Goal: Information Seeking & Learning: Learn about a topic

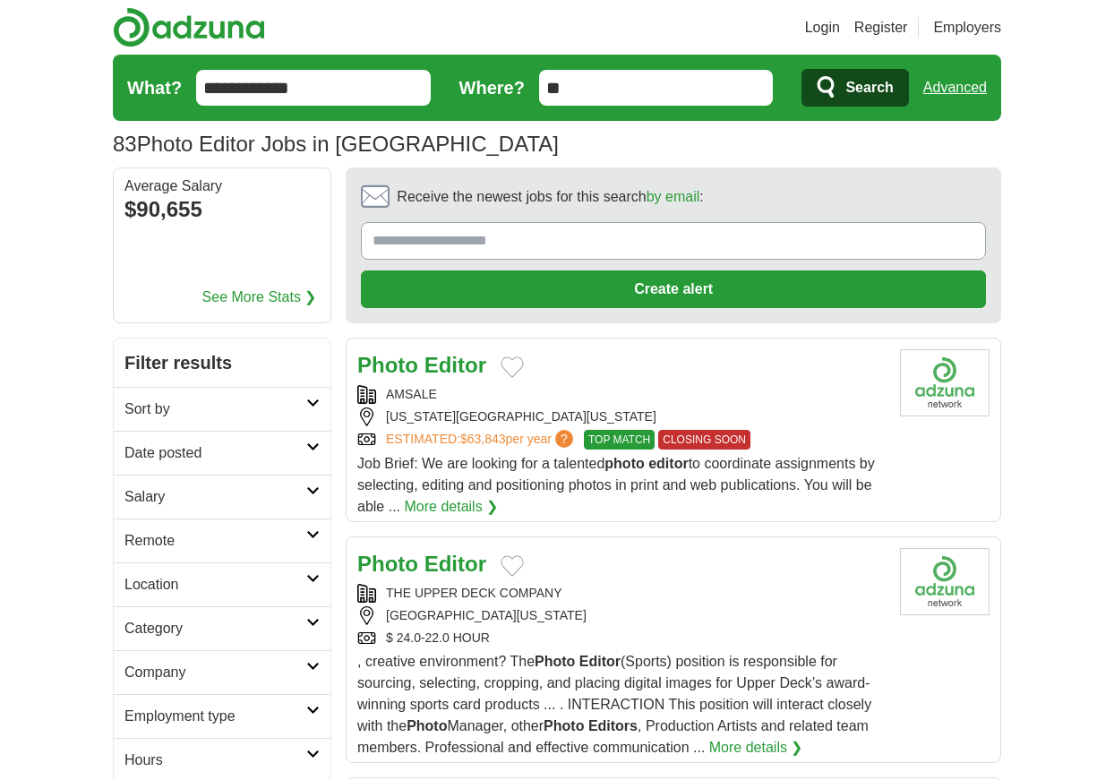
click at [313, 532] on icon at bounding box center [312, 534] width 13 height 9
click at [195, 586] on link "Remote jobs" at bounding box center [165, 583] width 81 height 15
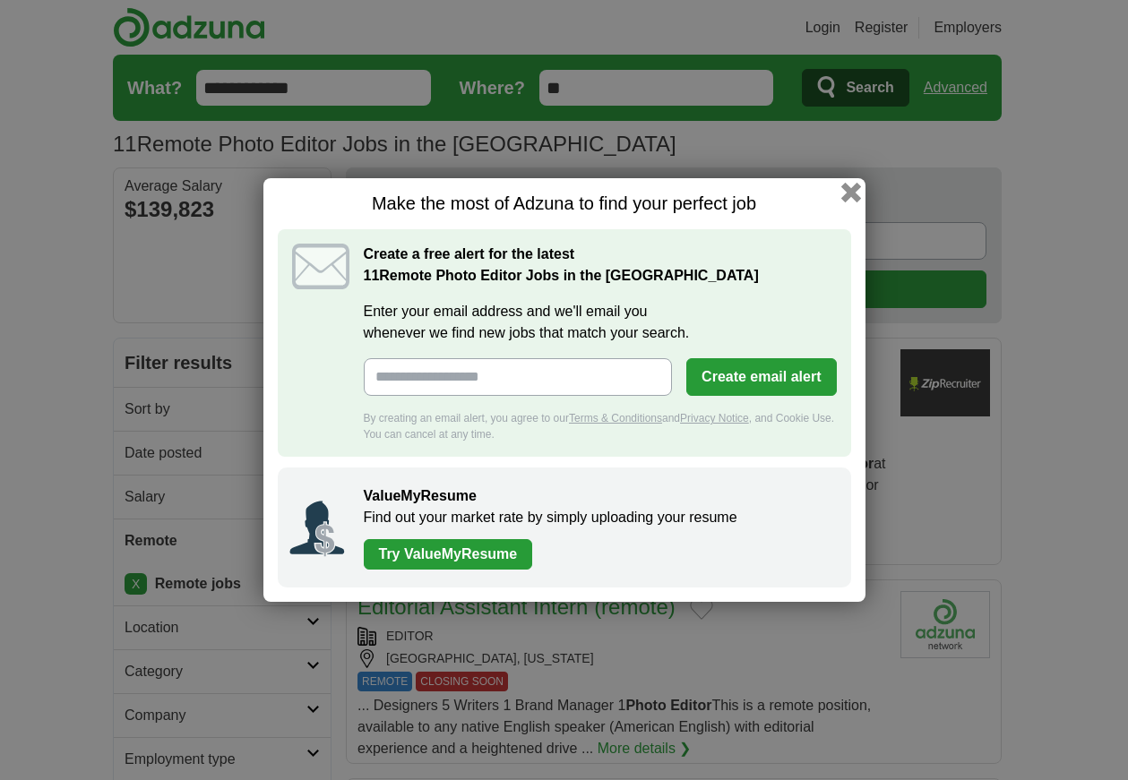
click at [852, 190] on button "button" at bounding box center [850, 193] width 20 height 20
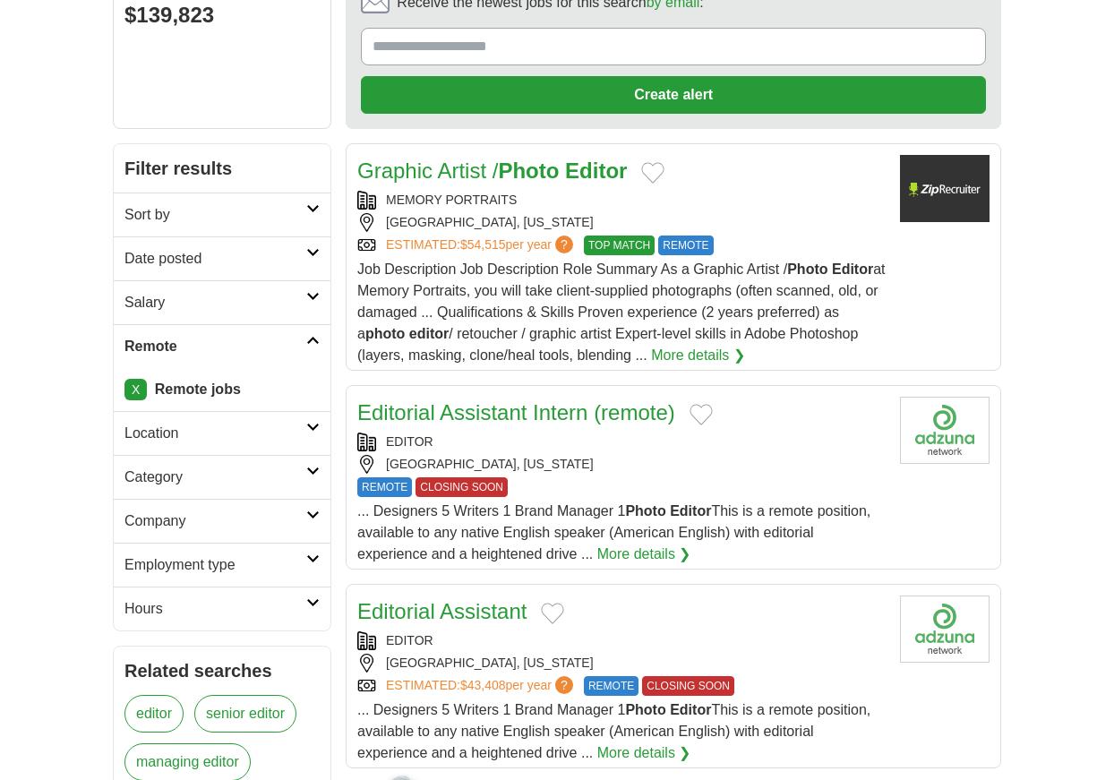
scroll to position [191, 0]
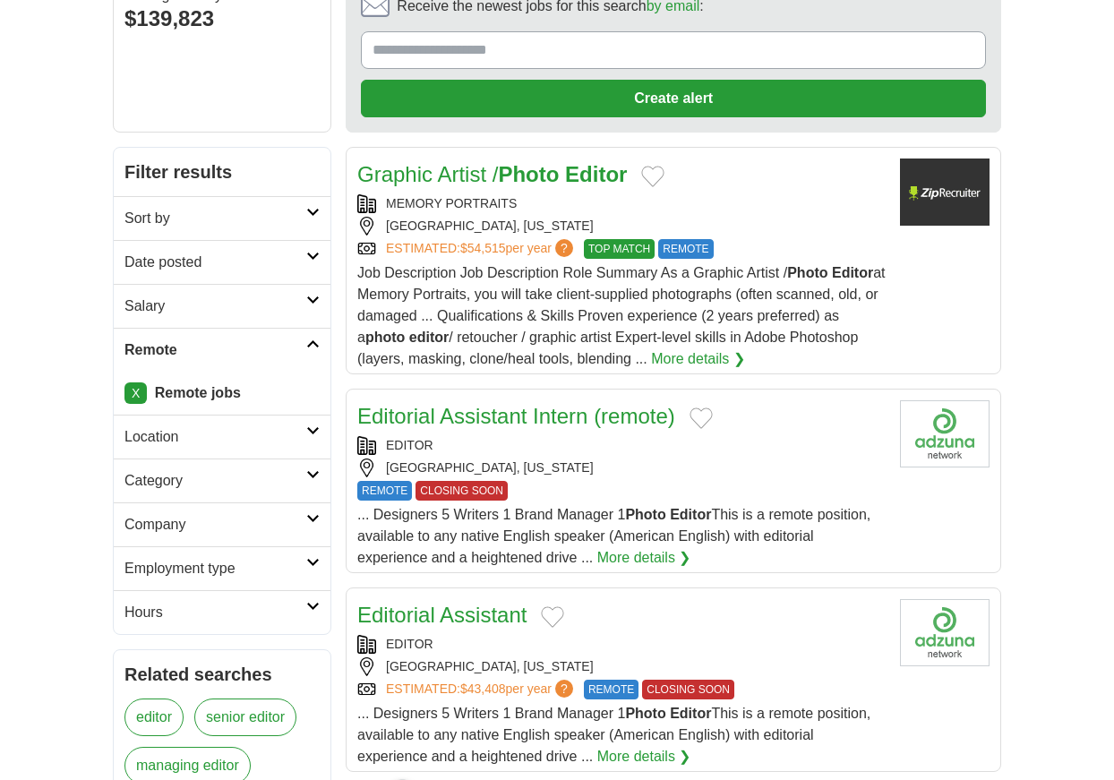
click at [523, 175] on strong "Photo" at bounding box center [528, 174] width 61 height 24
click at [695, 245] on span "REMOTE" at bounding box center [685, 249] width 55 height 20
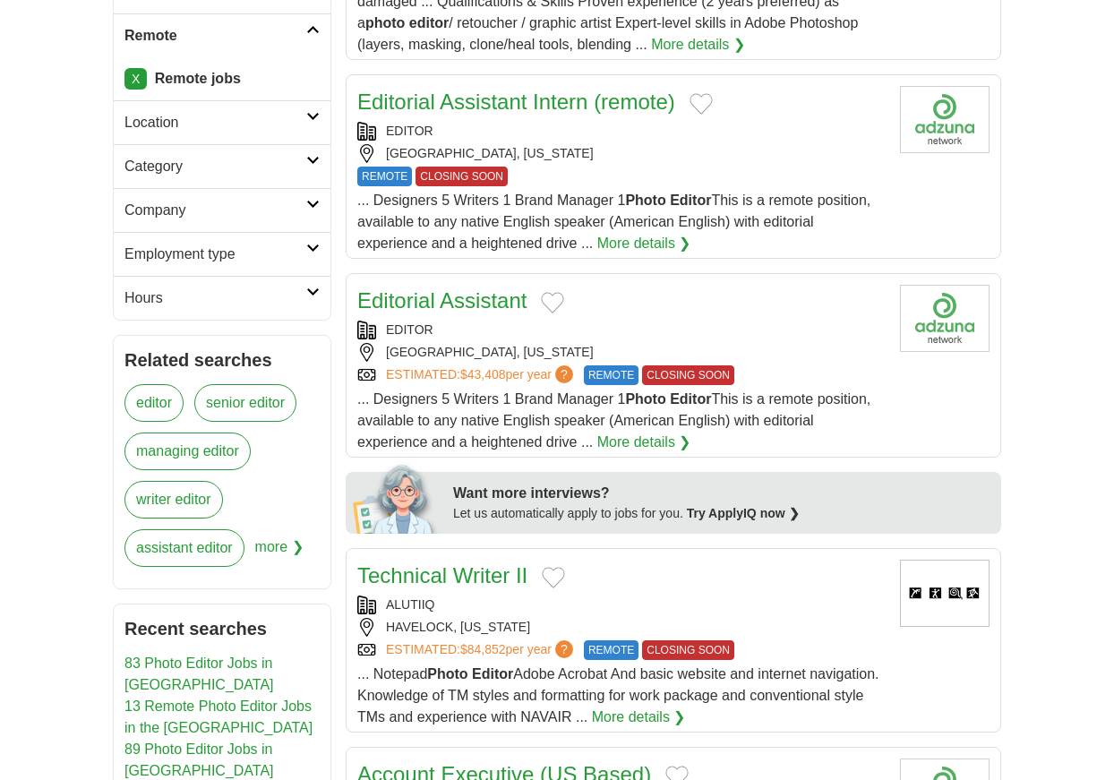
scroll to position [498, 0]
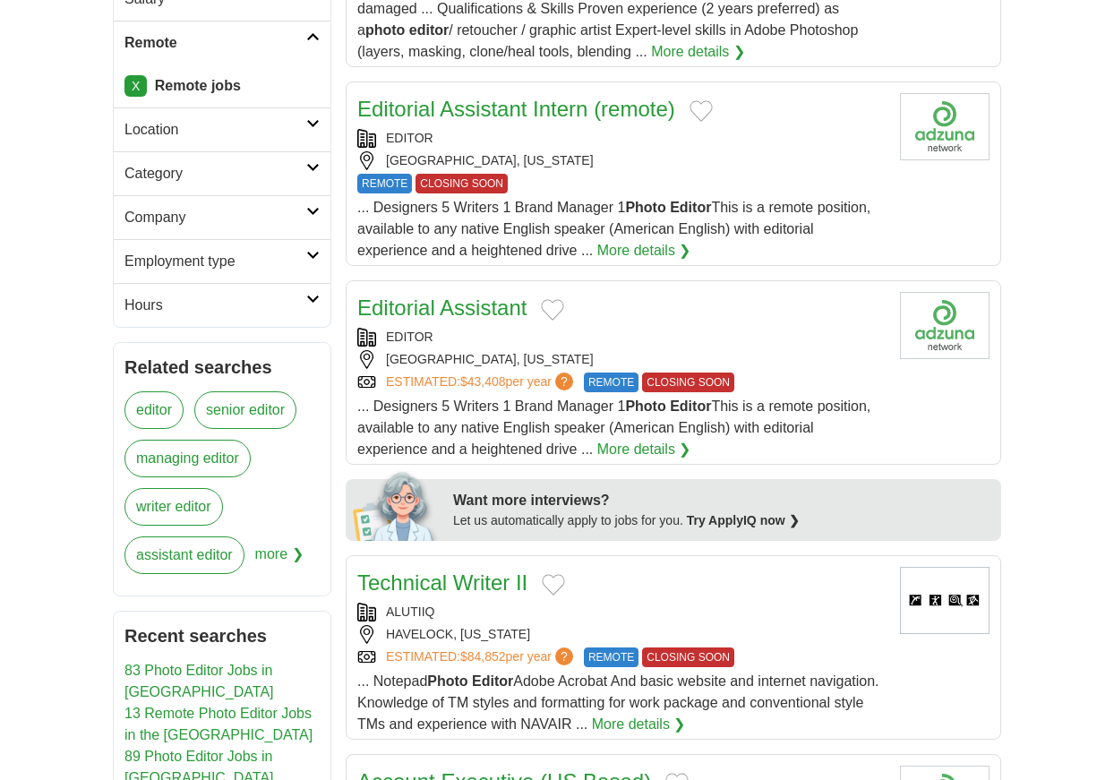
click at [649, 250] on link "More details ❯" at bounding box center [644, 250] width 94 height 21
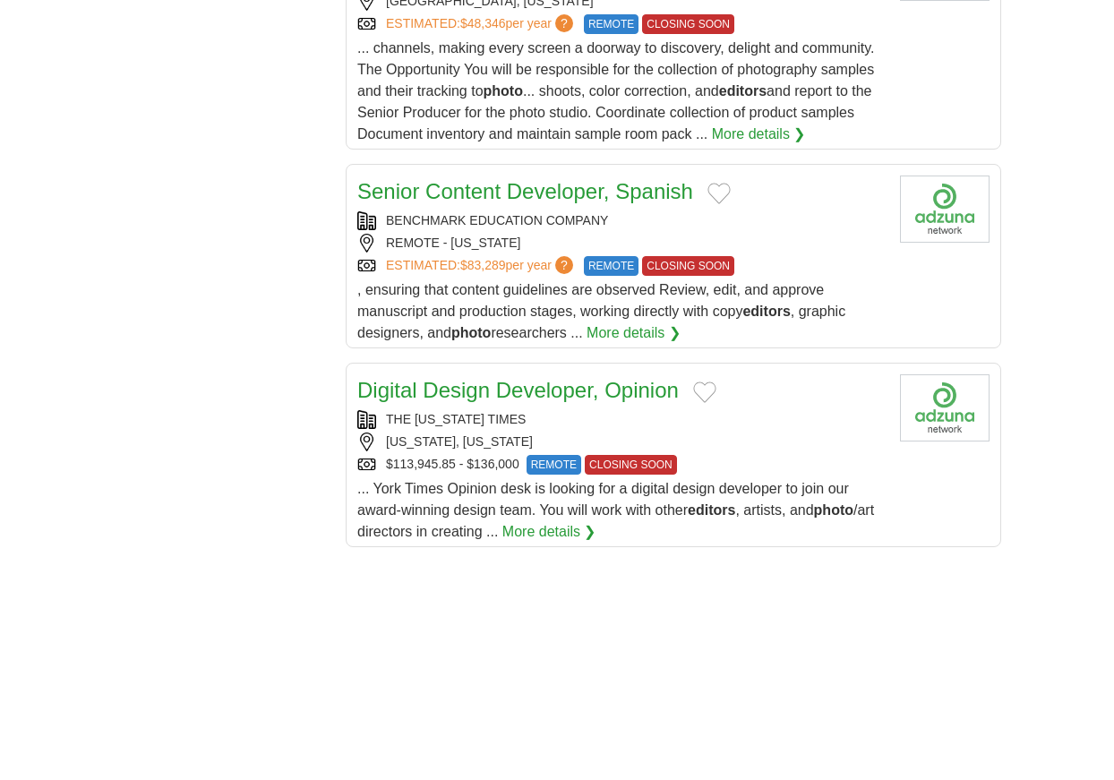
scroll to position [1995, 0]
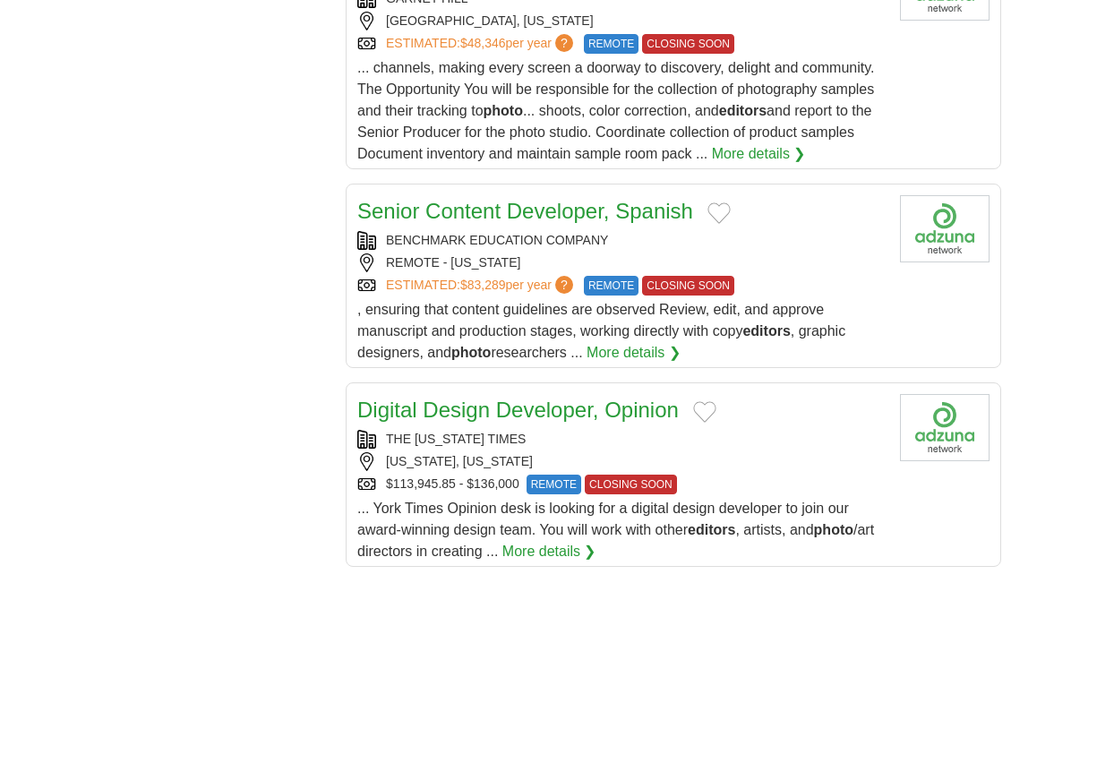
click at [549, 483] on span "REMOTE" at bounding box center [554, 485] width 55 height 20
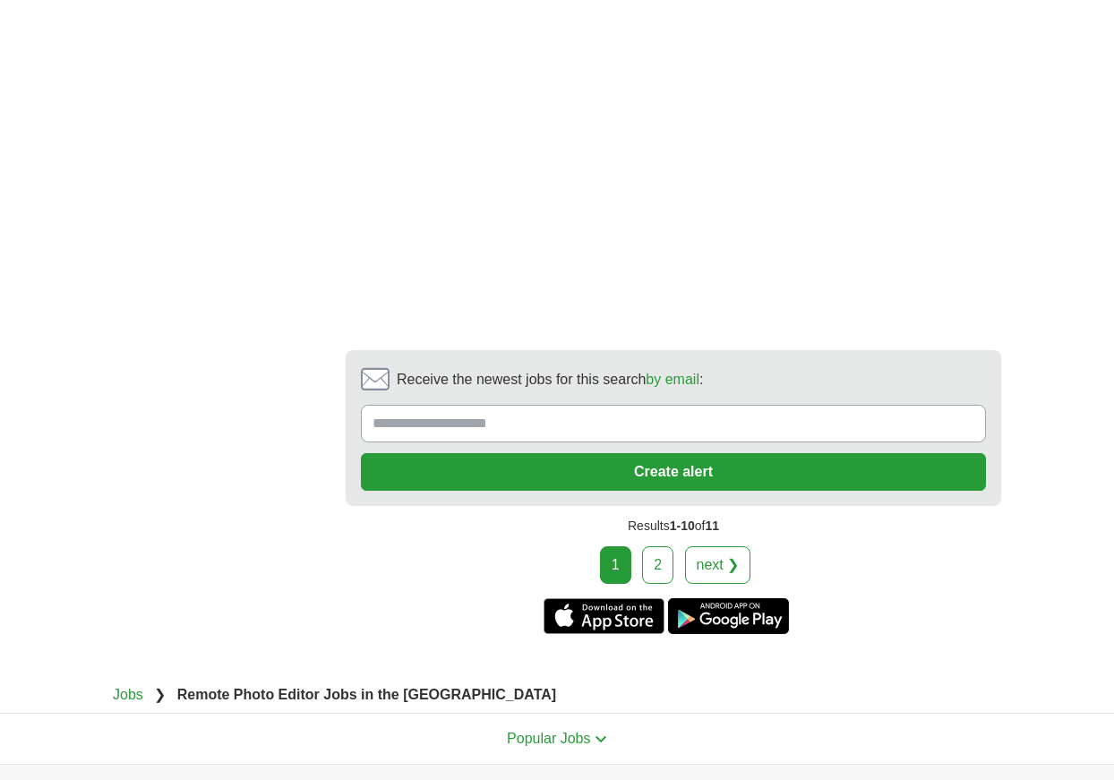
scroll to position [3208, 0]
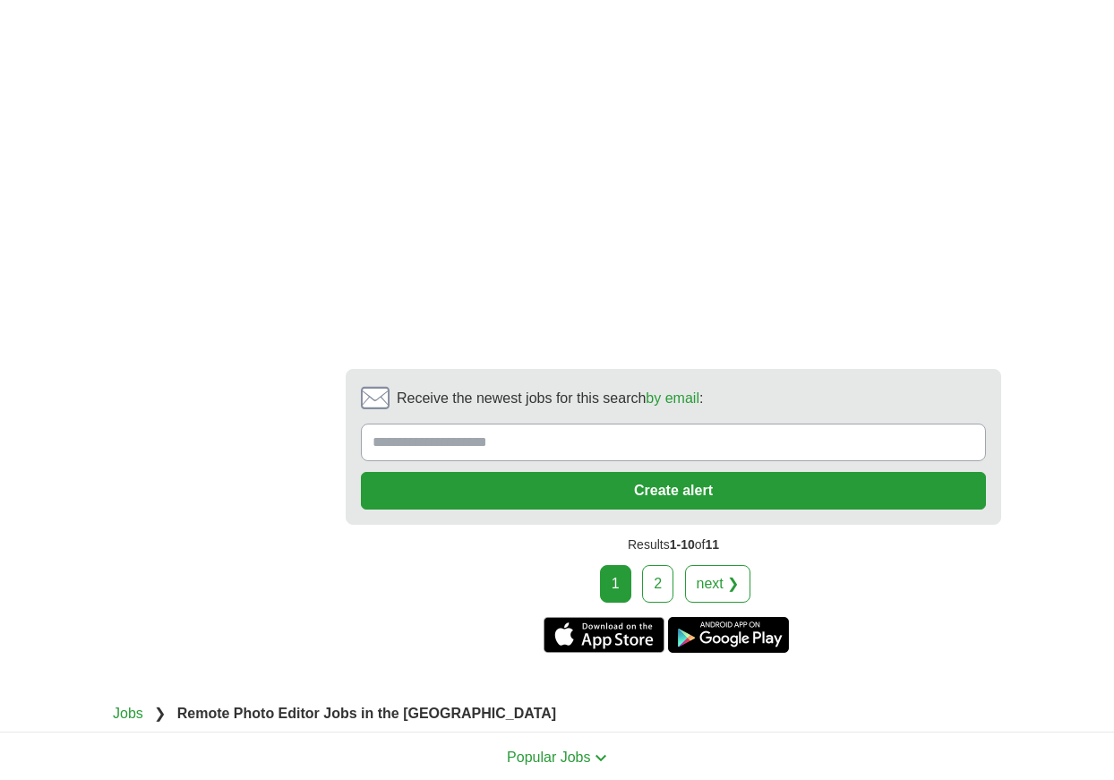
click at [723, 590] on link "next ❯" at bounding box center [718, 584] width 66 height 38
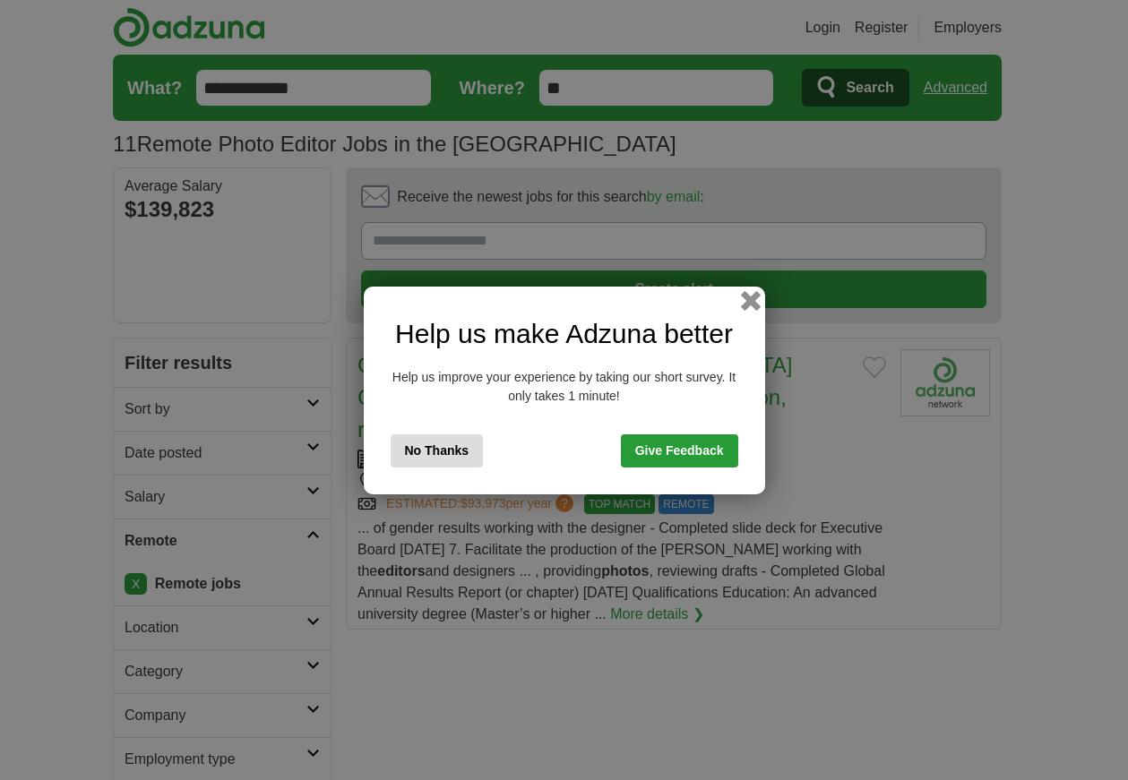
click at [751, 299] on button "button" at bounding box center [750, 300] width 20 height 20
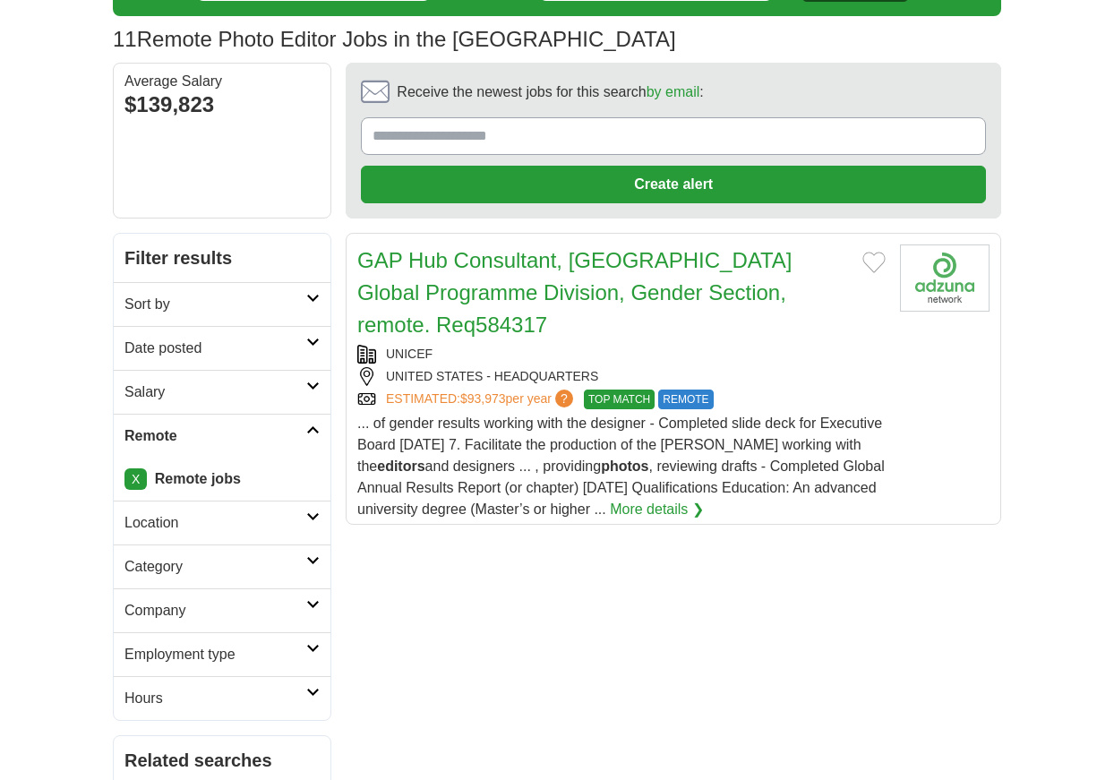
scroll to position [99, 0]
